Goal: Book appointment/travel/reservation

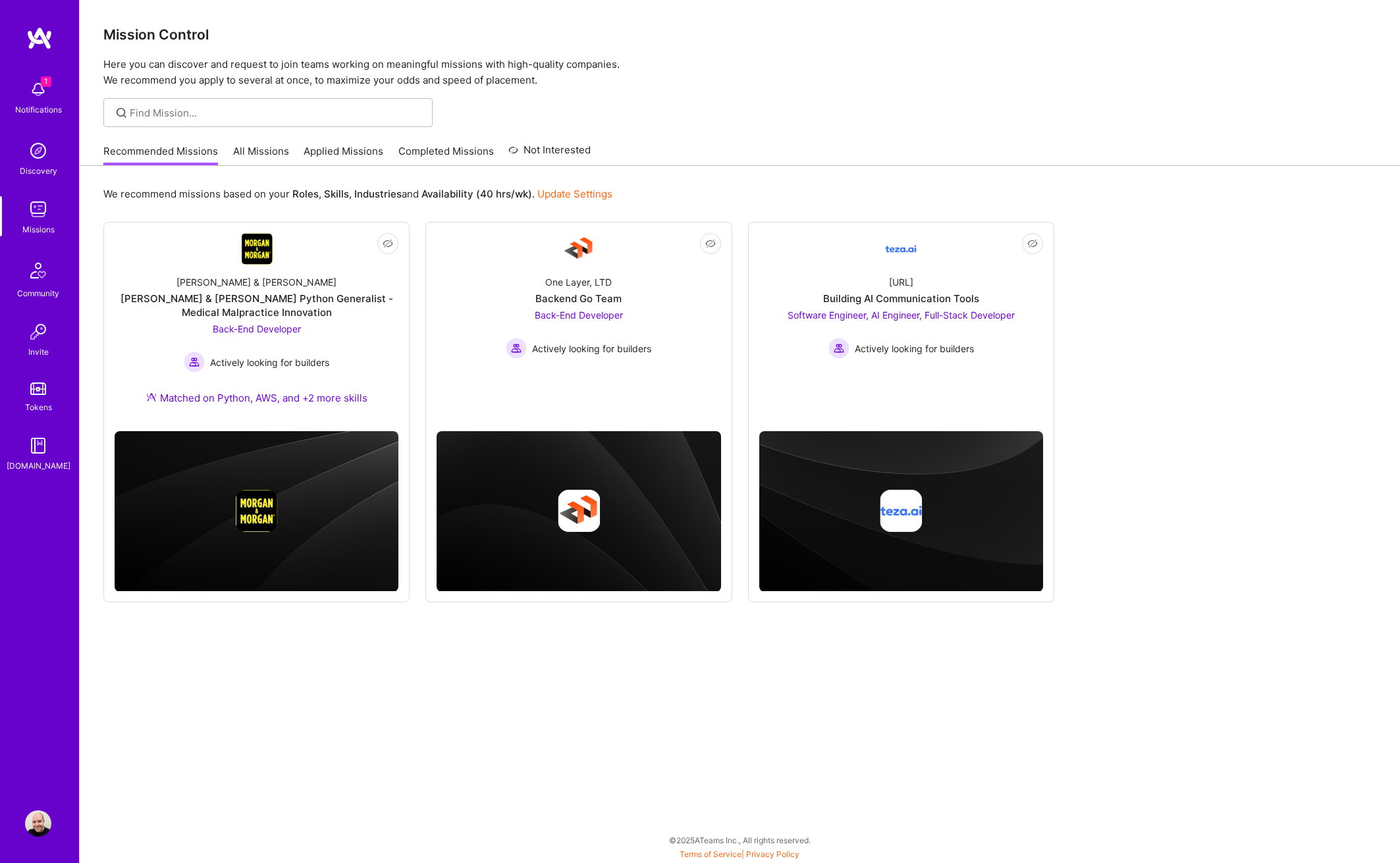
click at [35, 85] on img at bounding box center [38, 89] width 26 height 26
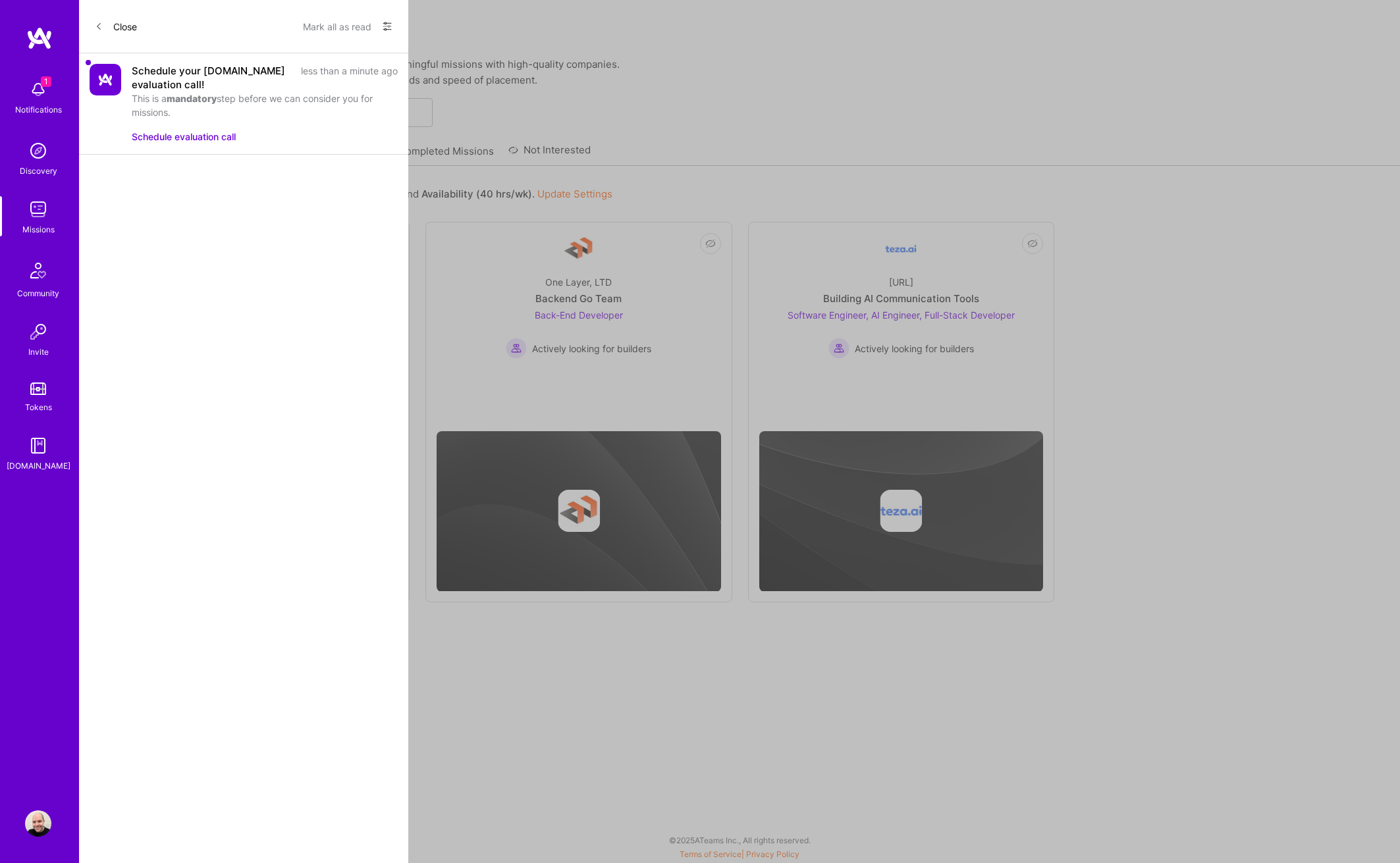
click at [207, 138] on button "Schedule evaluation call" at bounding box center [184, 136] width 104 height 14
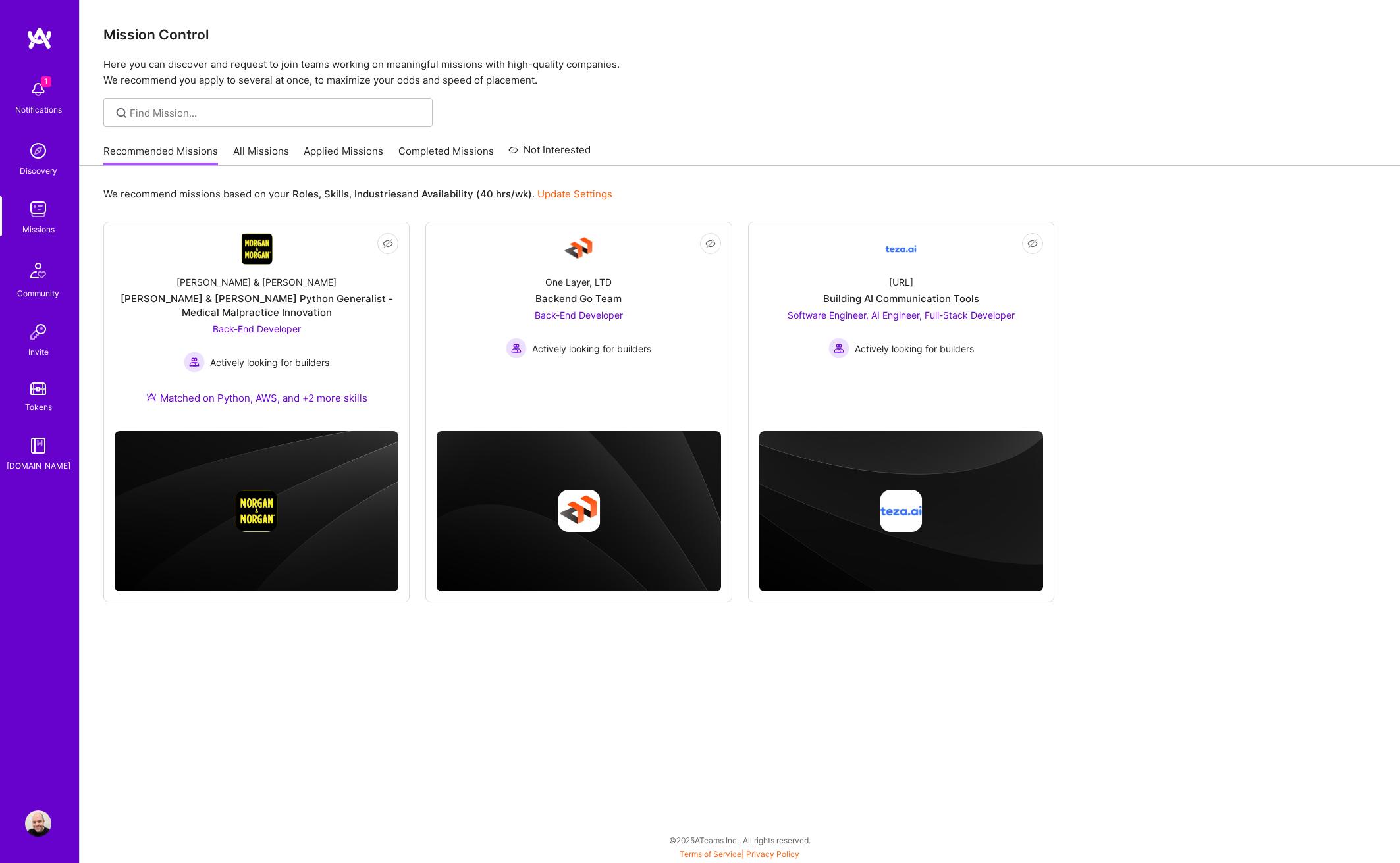
click at [40, 94] on div "1 Notifications Discovery Missions Community Invite Tokens A.Guide" at bounding box center [39, 273] width 79 height 399
click at [38, 91] on img at bounding box center [38, 89] width 26 height 26
click at [495, 223] on div "1 1 Notifications Discovery Missions Community Invite Tokens A.Guide Profile Cl…" at bounding box center [700, 428] width 1400 height 856
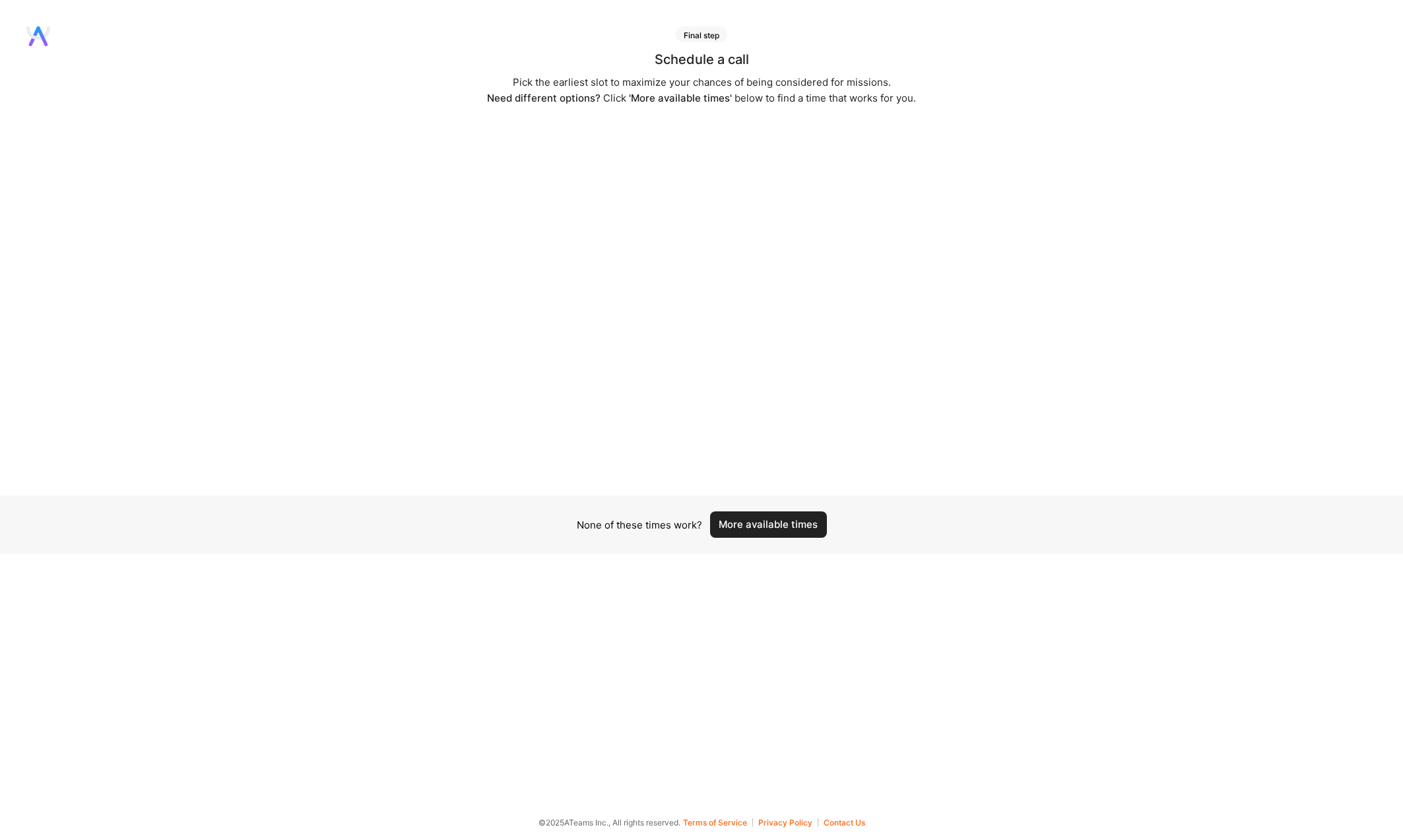
click at [762, 532] on button "More available times" at bounding box center [768, 525] width 117 height 26
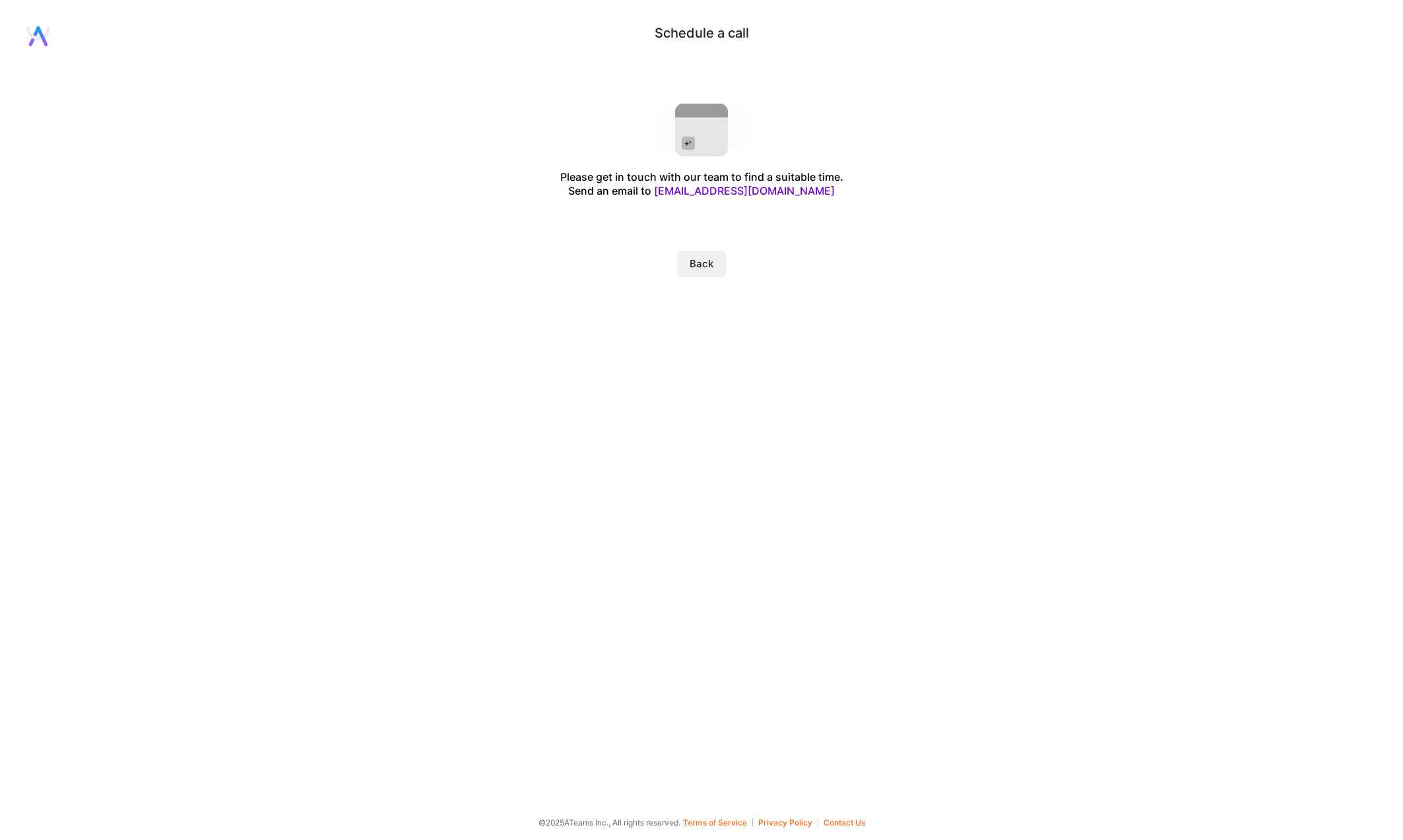
click at [702, 257] on button "Back" at bounding box center [702, 264] width 49 height 26
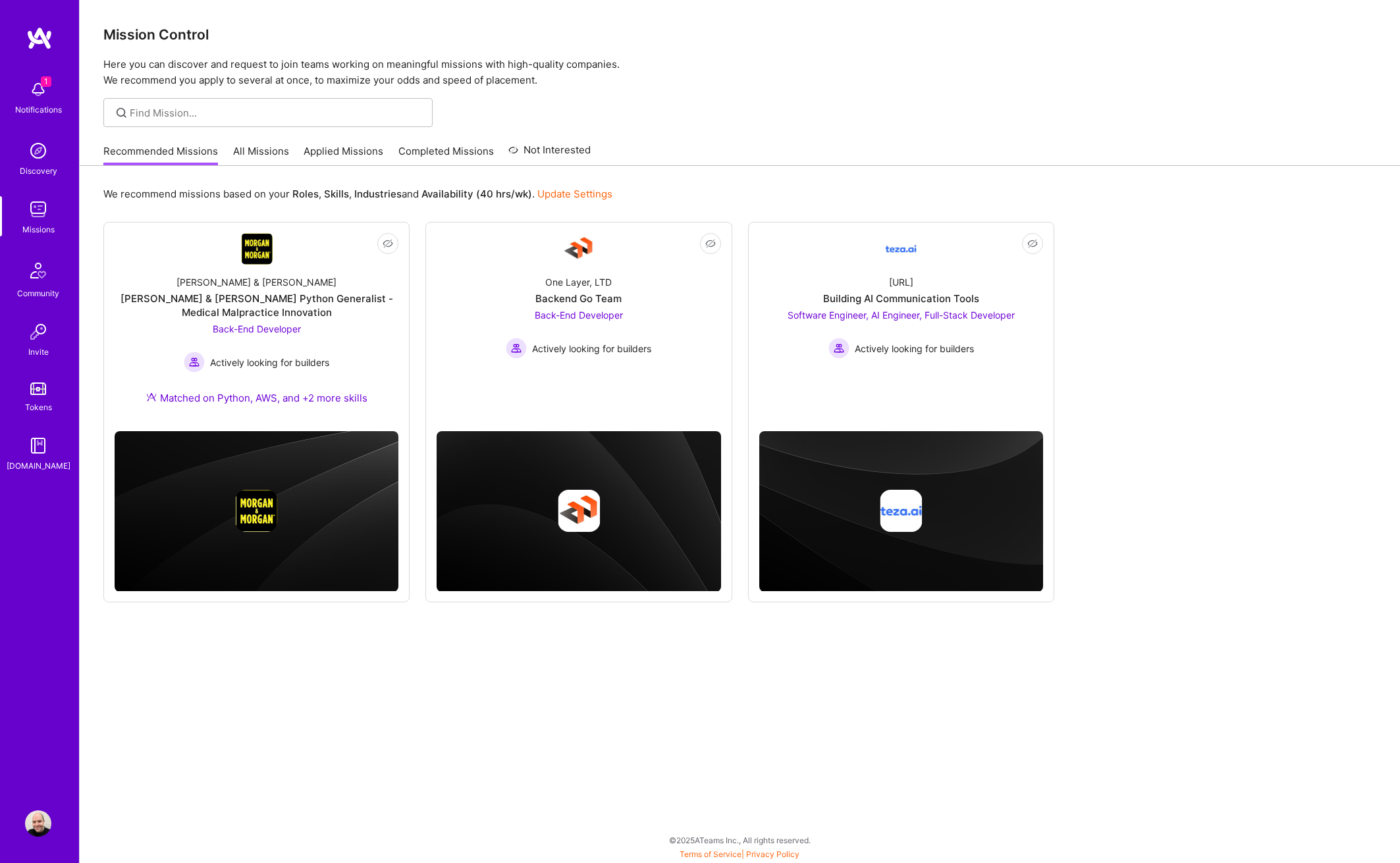
click at [35, 211] on img at bounding box center [38, 209] width 26 height 26
click at [36, 92] on img at bounding box center [38, 89] width 26 height 26
click at [43, 162] on img at bounding box center [38, 151] width 26 height 26
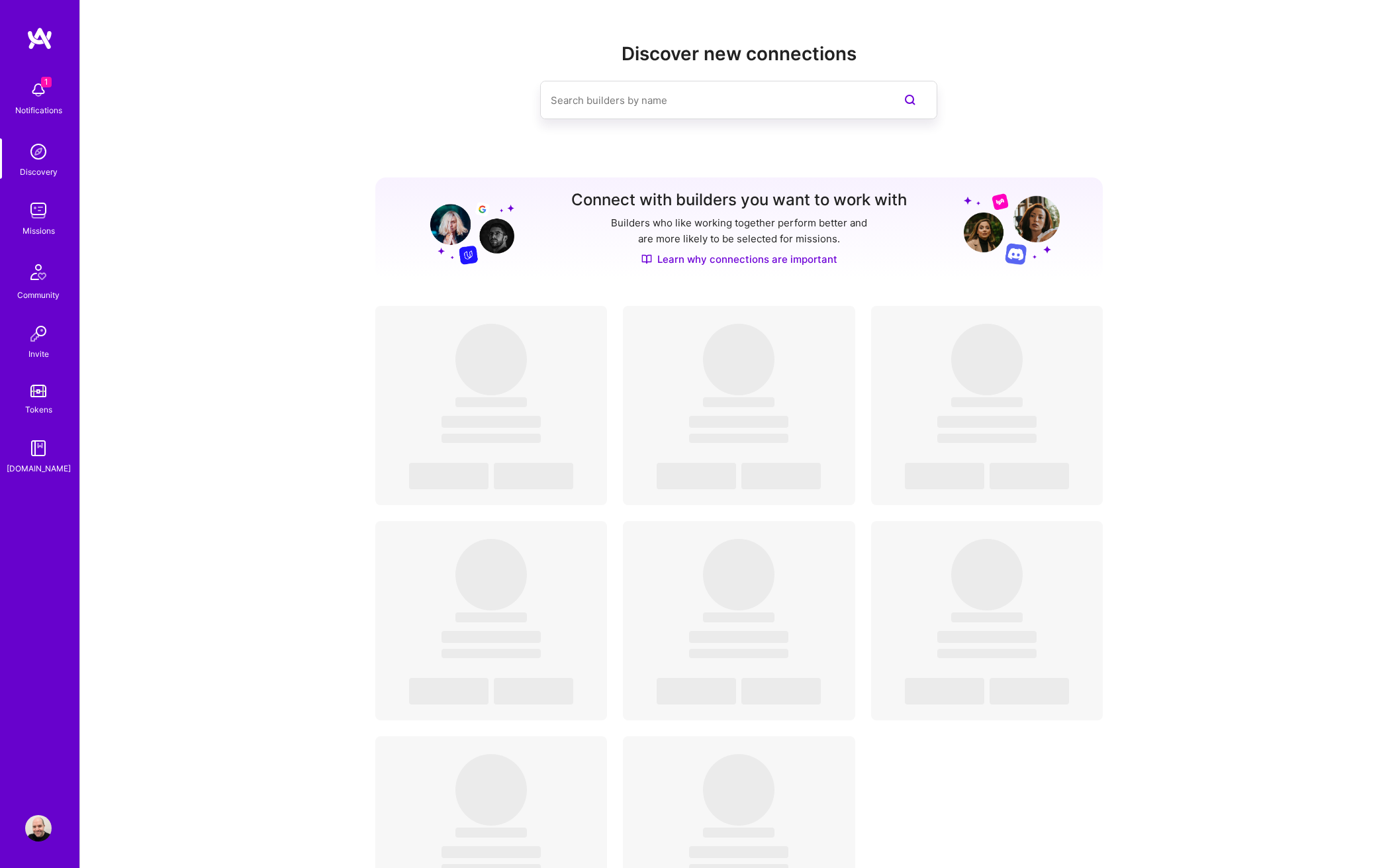
click at [42, 212] on img at bounding box center [39, 211] width 26 height 26
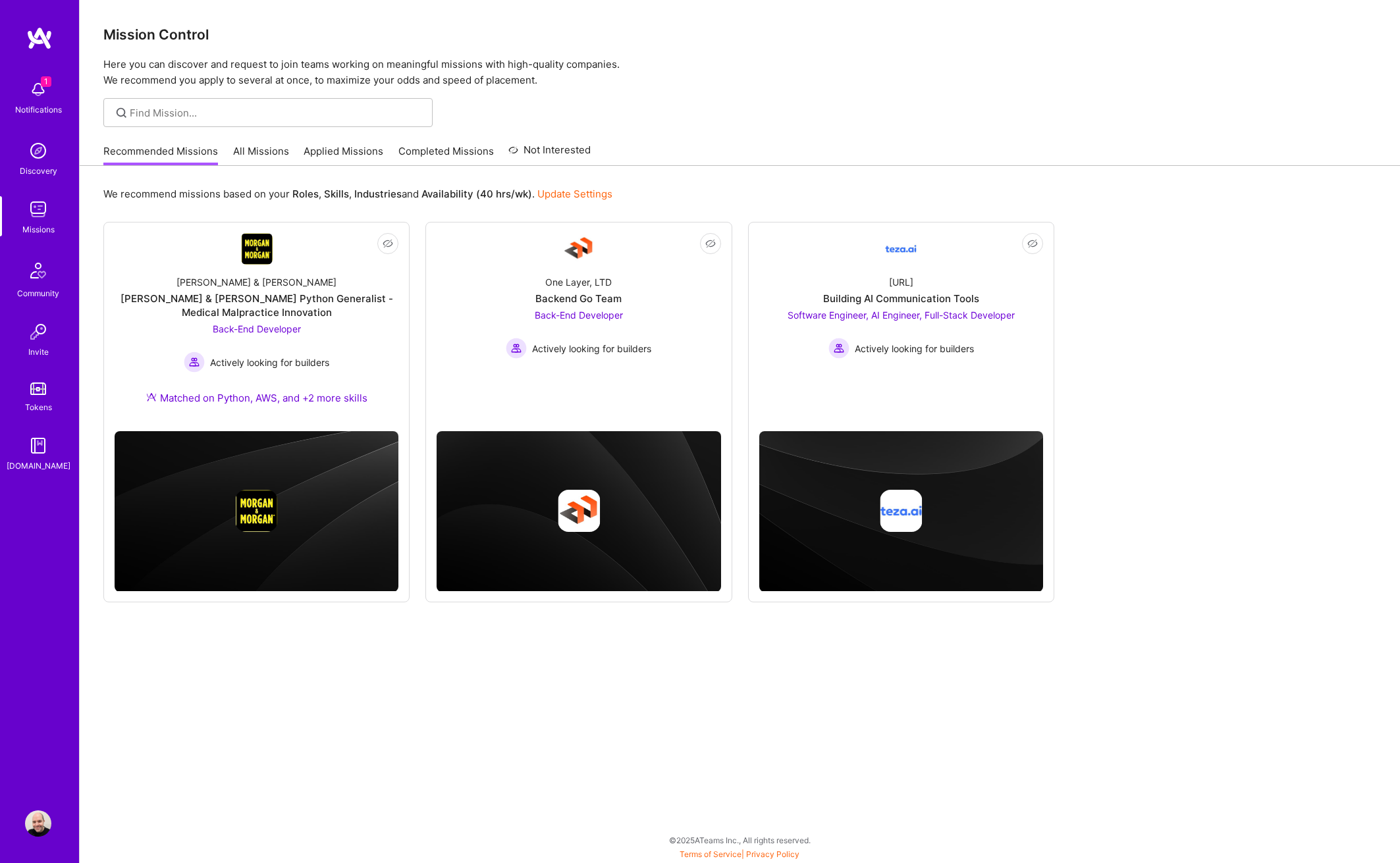
click at [46, 166] on div "Discovery" at bounding box center [38, 170] width 38 height 14
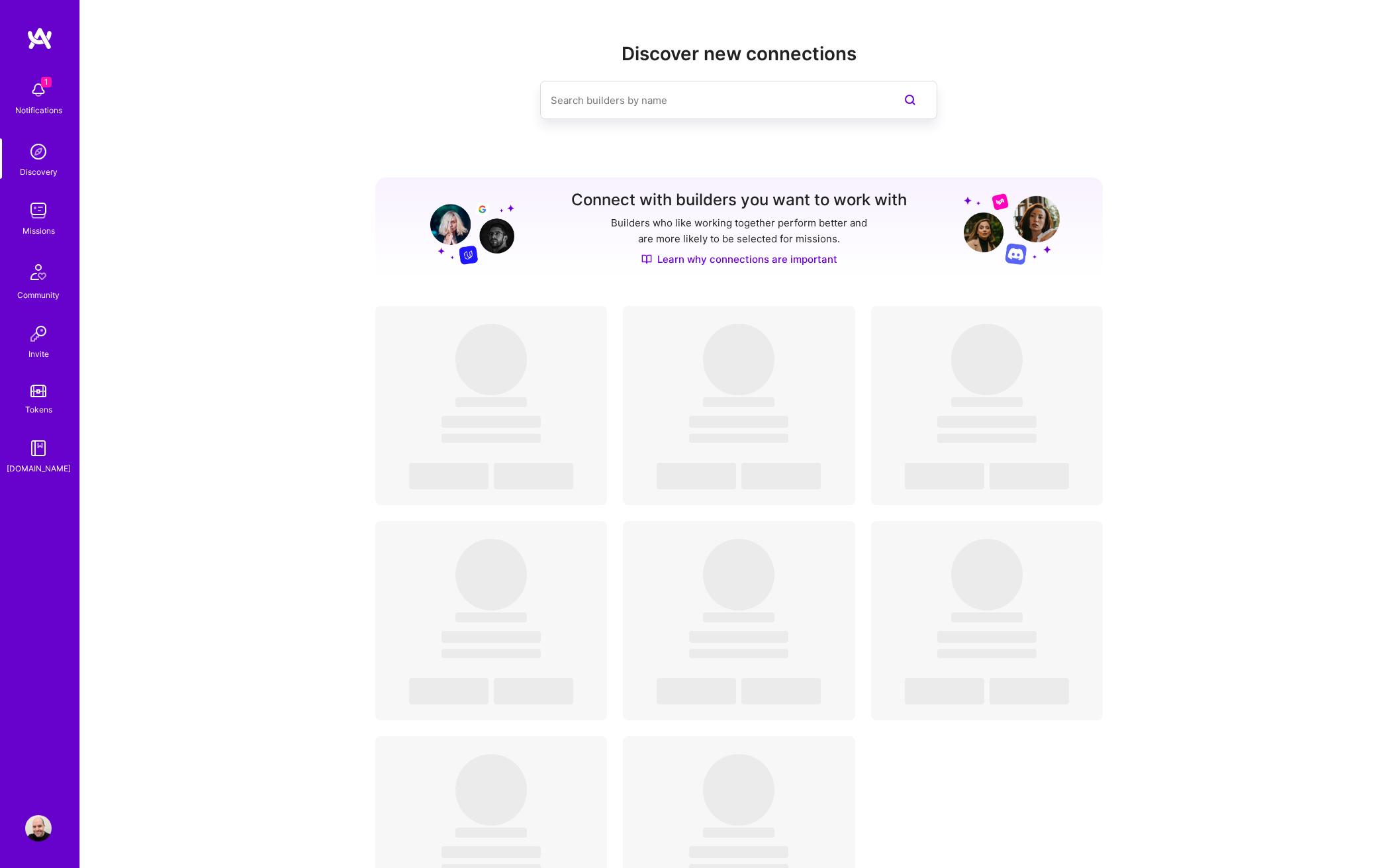
click at [29, 211] on img at bounding box center [39, 211] width 26 height 26
